Goal: Task Accomplishment & Management: Manage account settings

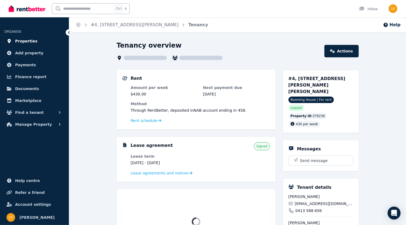
click at [25, 40] on span "Properties" at bounding box center [26, 41] width 22 height 6
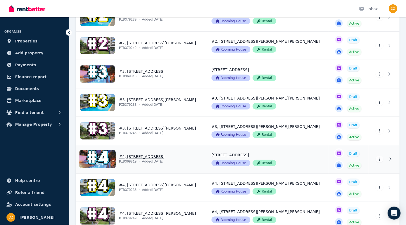
scroll to position [321, 0]
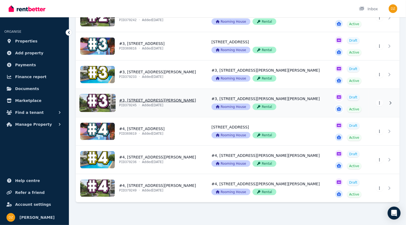
click at [137, 99] on link "View property details" at bounding box center [140, 103] width 129 height 28
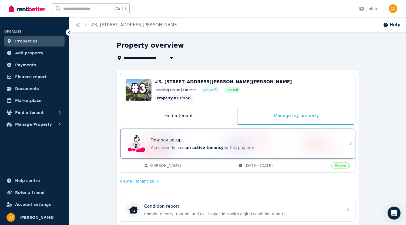
click at [184, 142] on div "Tenancy setup You currently have an active tenancy for this property" at bounding box center [245, 144] width 189 height 14
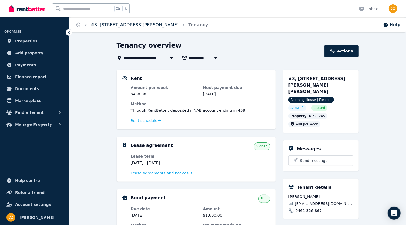
click at [111, 25] on link "#3, [STREET_ADDRESS][PERSON_NAME]" at bounding box center [135, 24] width 88 height 5
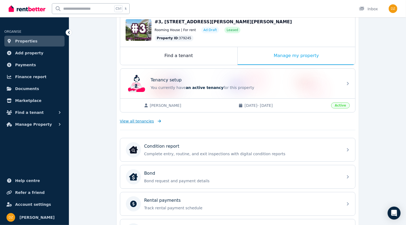
scroll to position [61, 0]
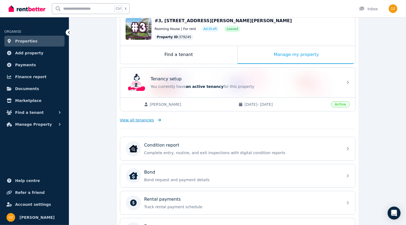
click at [137, 118] on span "View all tenancies" at bounding box center [137, 119] width 34 height 5
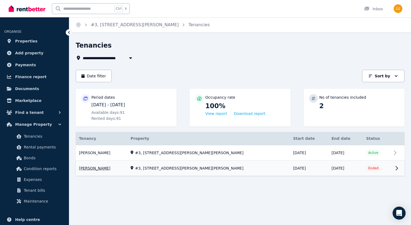
click at [192, 167] on link "View property details" at bounding box center [240, 168] width 328 height 15
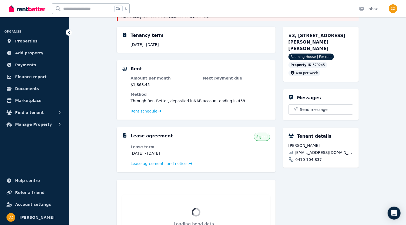
scroll to position [60, 0]
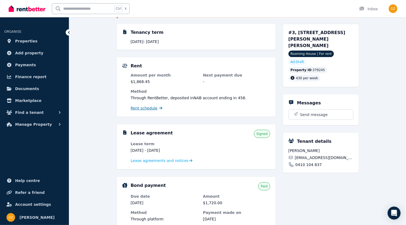
click at [147, 109] on span "Rent schedule" at bounding box center [144, 107] width 27 height 5
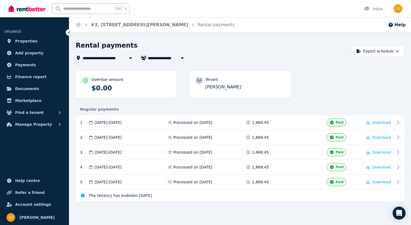
drag, startPoint x: 134, startPoint y: 194, endPoint x: 157, endPoint y: 192, distance: 23.3
click at [157, 192] on div "The tenancy has ended on 16 Aug 2025" at bounding box center [240, 195] width 328 height 12
click at [133, 195] on span "The tenancy has ended on 16 Aug 2025" at bounding box center [120, 195] width 63 height 5
drag, startPoint x: 133, startPoint y: 193, endPoint x: 166, endPoint y: 192, distance: 33.3
click at [166, 192] on div "The tenancy has ended on 16 Aug 2025" at bounding box center [240, 195] width 328 height 12
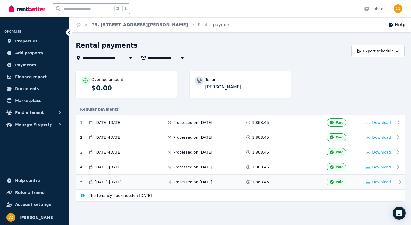
click at [399, 180] on icon at bounding box center [399, 182] width 6 height 6
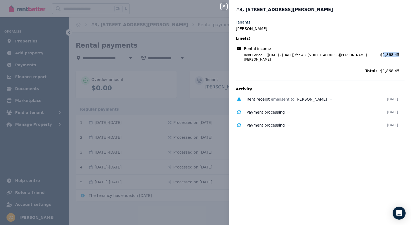
drag, startPoint x: 377, startPoint y: 52, endPoint x: 391, endPoint y: 52, distance: 14.6
click at [391, 52] on span "Amount: $1,868.45" at bounding box center [392, 54] width 24 height 5
click at [223, 7] on icon "button" at bounding box center [223, 6] width 6 height 4
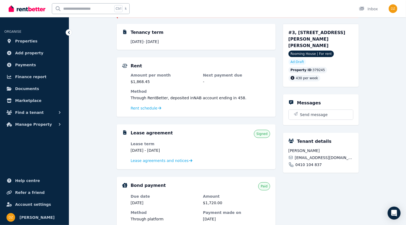
scroll to position [90, 0]
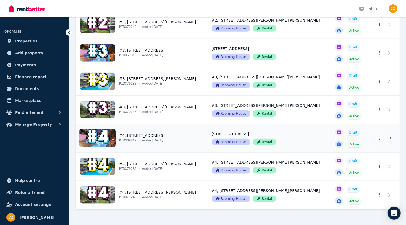
scroll to position [321, 0]
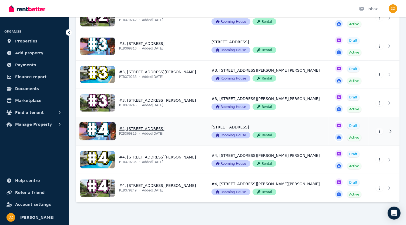
click at [134, 126] on link "View property details" at bounding box center [140, 131] width 129 height 28
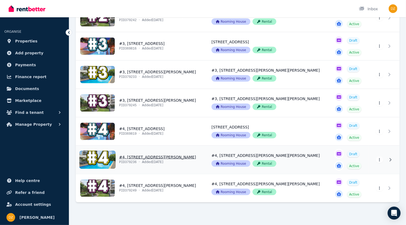
click at [140, 154] on link "View property details" at bounding box center [140, 160] width 129 height 28
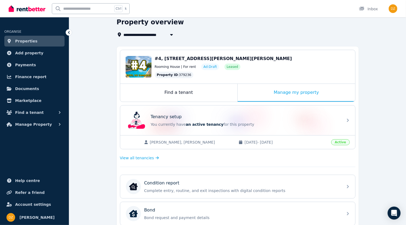
scroll to position [30, 0]
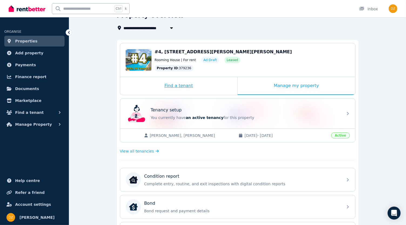
click at [190, 82] on div "Find a tenant" at bounding box center [178, 86] width 117 height 18
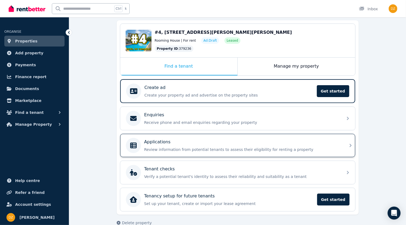
scroll to position [57, 0]
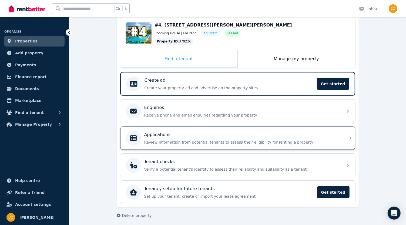
click at [180, 137] on div "Applications Review information from potential tenants to assess their eligibil…" at bounding box center [242, 138] width 196 height 14
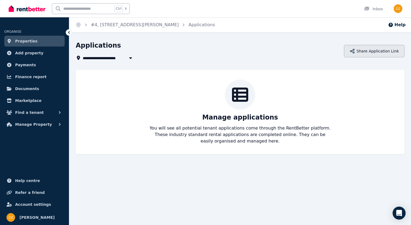
click at [374, 52] on button "Share Application Link" at bounding box center [374, 51] width 61 height 12
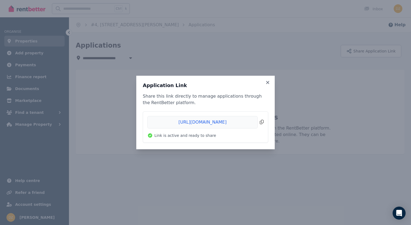
click at [263, 122] on span "Copied!" at bounding box center [205, 122] width 116 height 12
click at [267, 82] on icon at bounding box center [267, 82] width 5 height 5
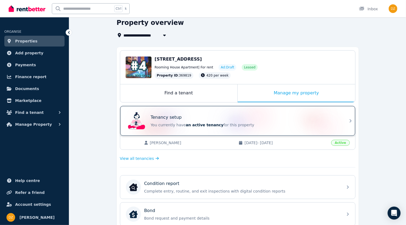
scroll to position [30, 0]
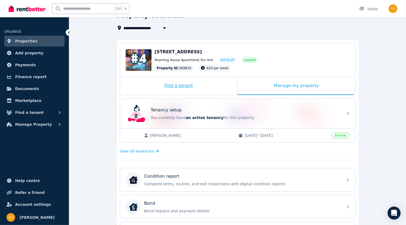
click at [180, 84] on div "Find a tenant" at bounding box center [178, 86] width 117 height 18
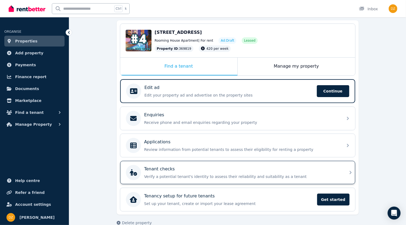
scroll to position [57, 0]
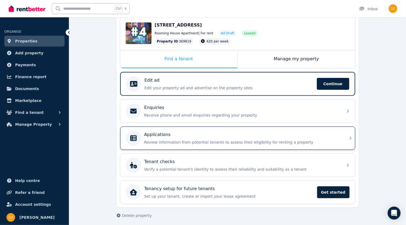
click at [177, 137] on div "Applications Review information from potential tenants to assess their eligibil…" at bounding box center [242, 138] width 196 height 14
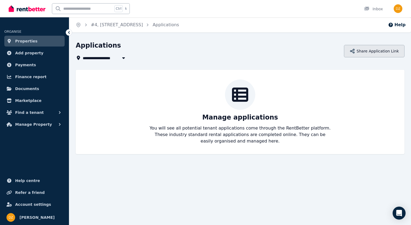
click at [372, 48] on button "Share Application Link" at bounding box center [374, 51] width 61 height 12
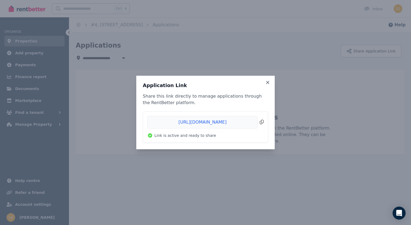
click at [261, 121] on span "Copied!" at bounding box center [205, 122] width 116 height 12
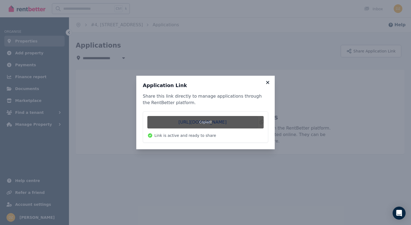
click at [268, 83] on icon at bounding box center [267, 82] width 3 height 3
